Goal: Task Accomplishment & Management: Manage account settings

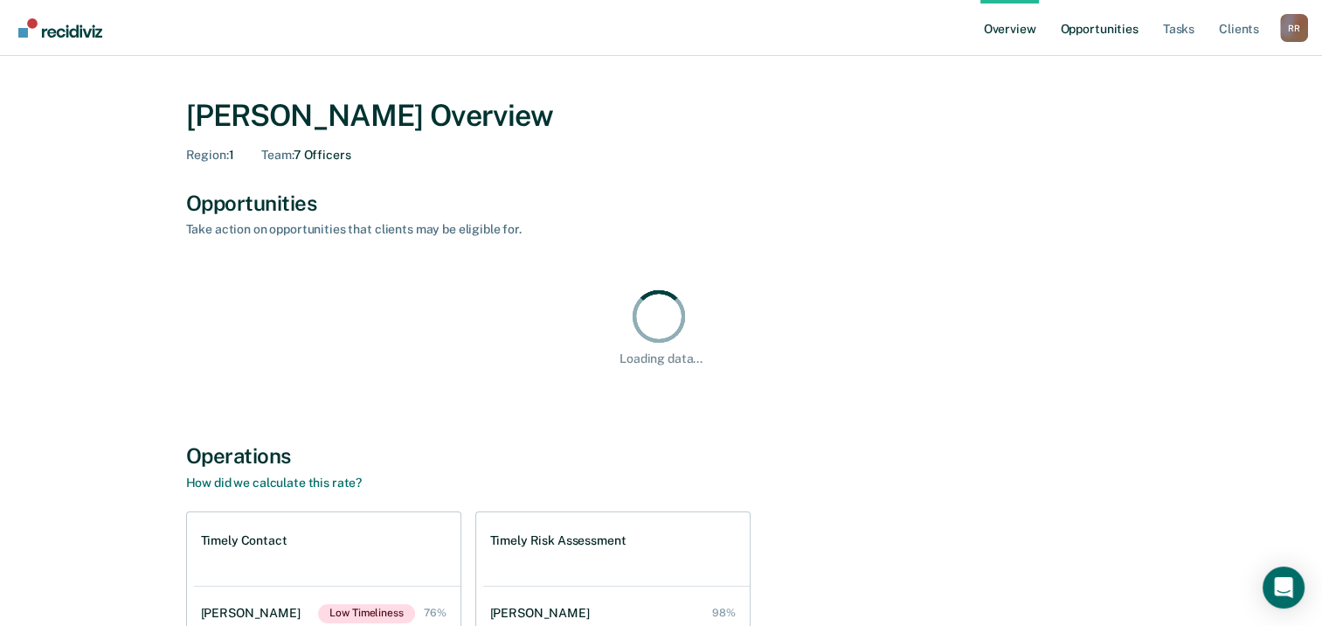
click at [1117, 31] on link "Opportunities" at bounding box center [1098, 28] width 85 height 56
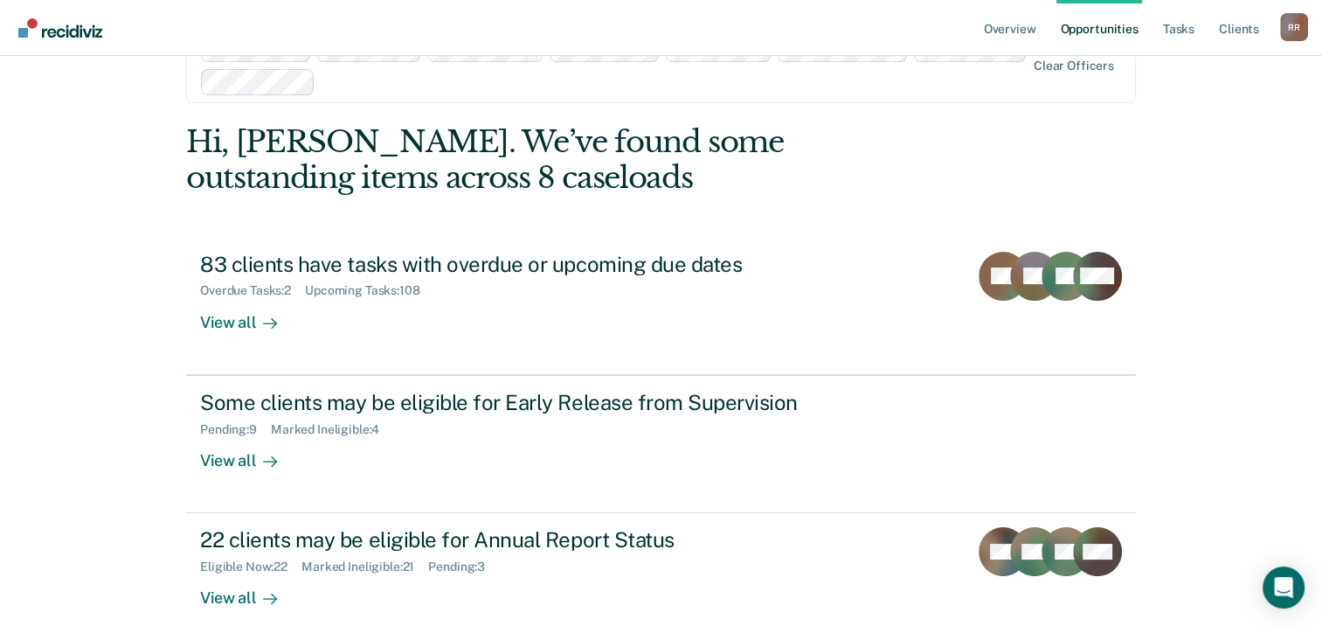
scroll to position [87, 0]
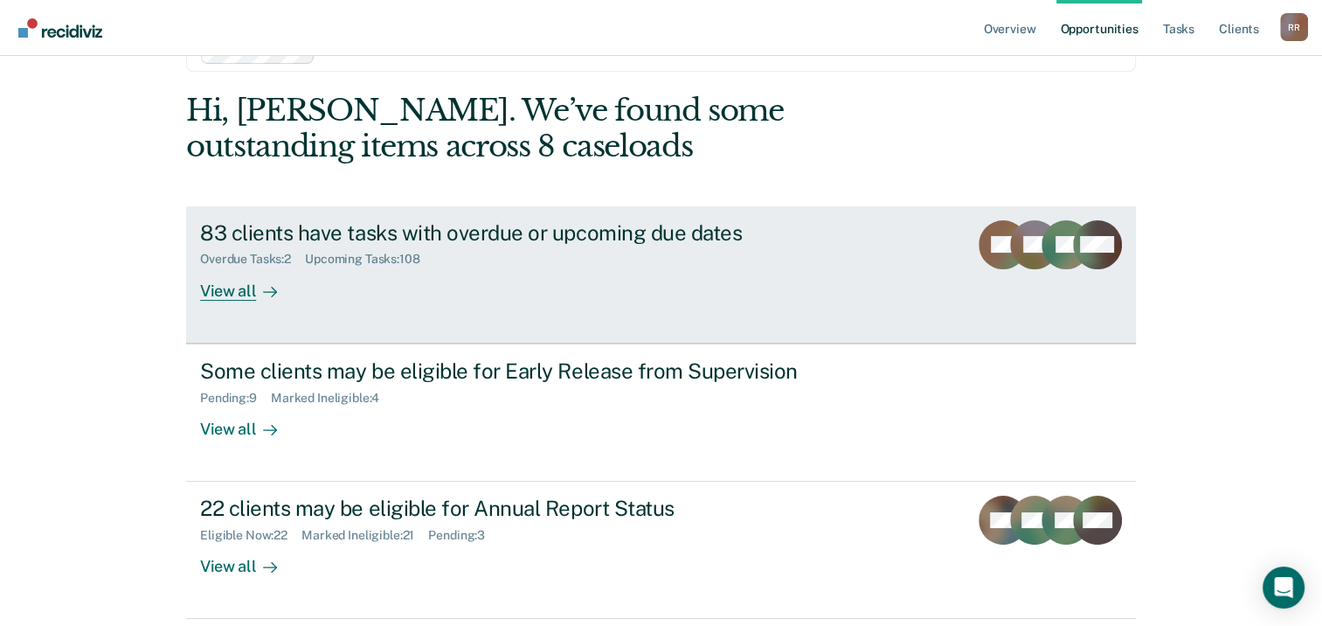
click at [223, 299] on div "View all" at bounding box center [249, 284] width 98 height 34
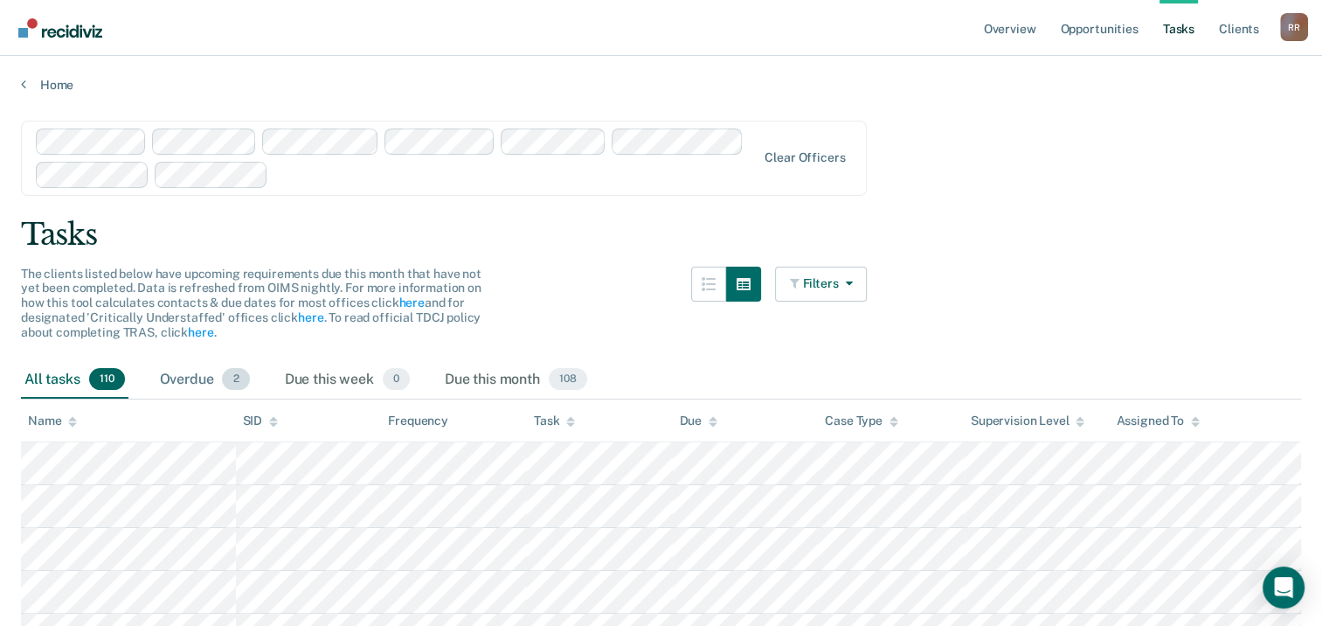
click at [185, 378] on div "Overdue 2" at bounding box center [204, 380] width 97 height 38
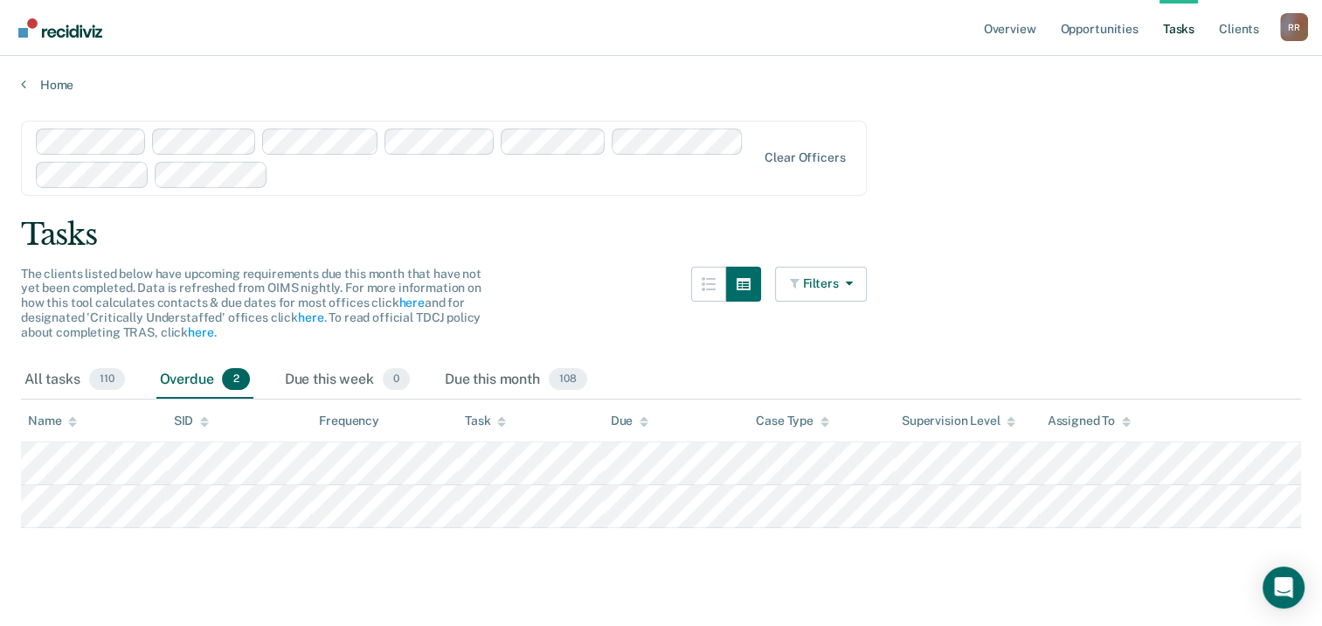
scroll to position [87, 0]
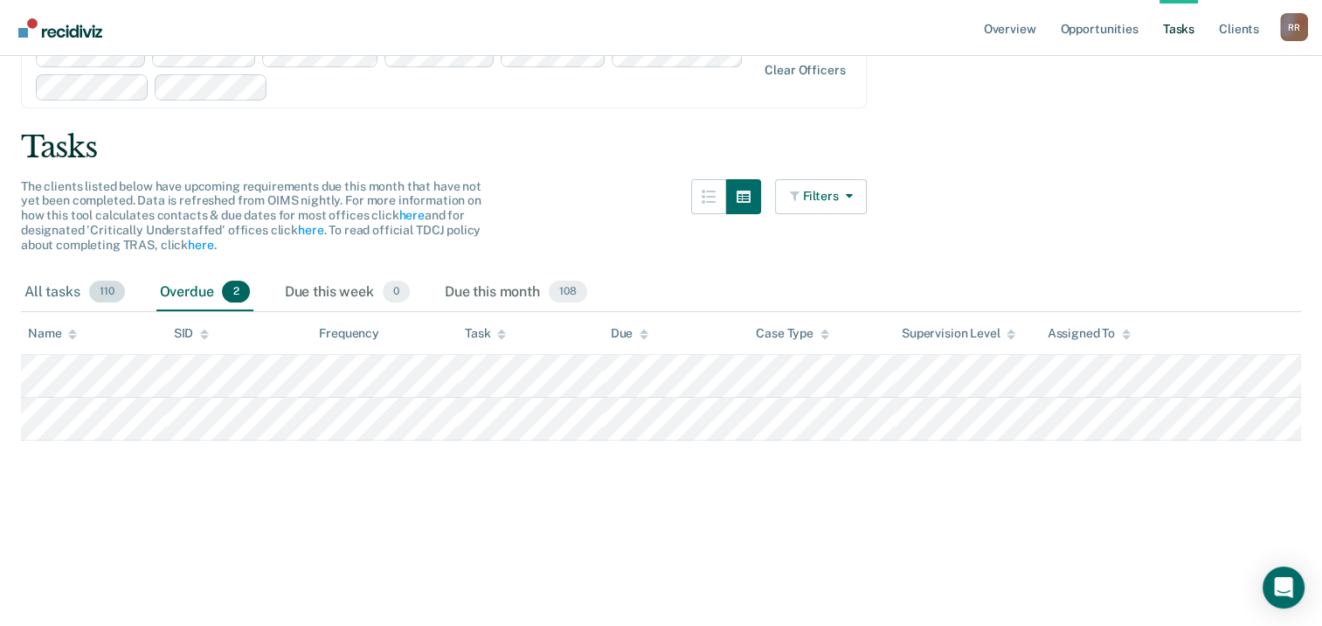
click at [39, 291] on div "All tasks 110" at bounding box center [74, 293] width 107 height 38
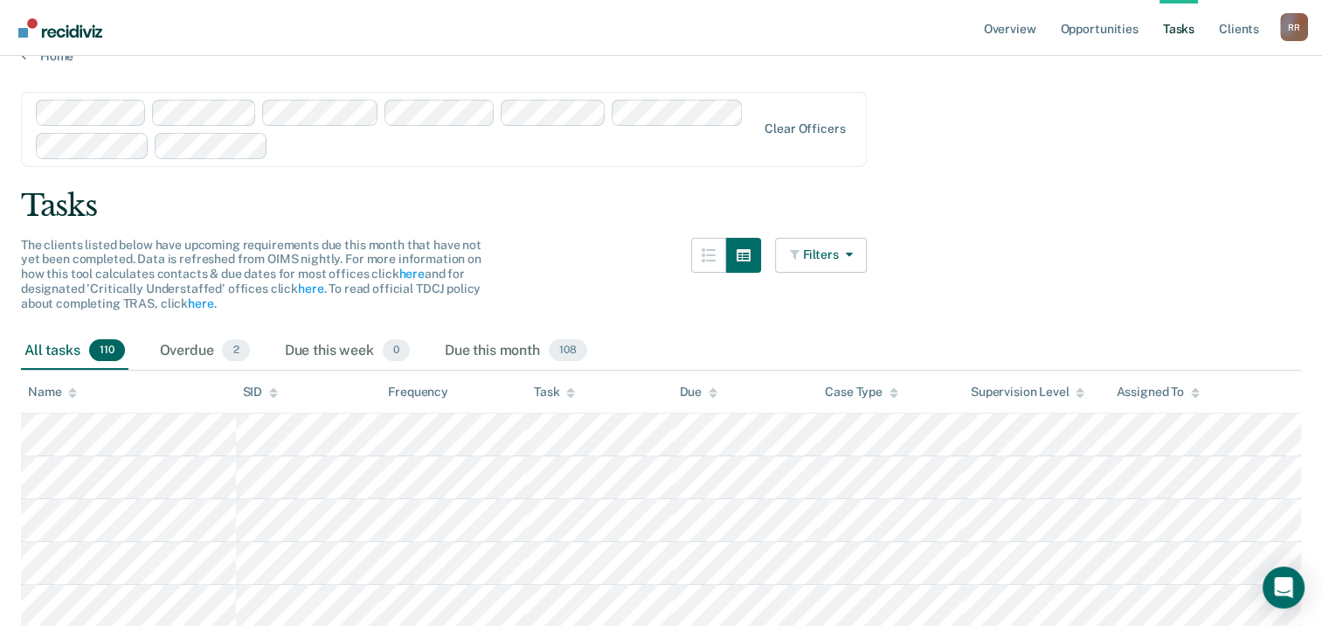
scroll to position [0, 0]
